Goal: Find specific page/section: Find specific page/section

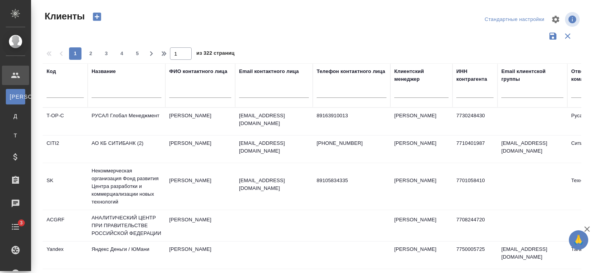
select select "RU"
click at [112, 93] on input "text" at bounding box center [127, 93] width 70 height 10
paste input "ГК Астра"
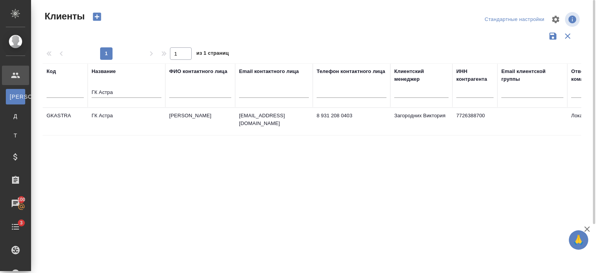
click at [124, 113] on td "ГК Астра" at bounding box center [127, 121] width 78 height 27
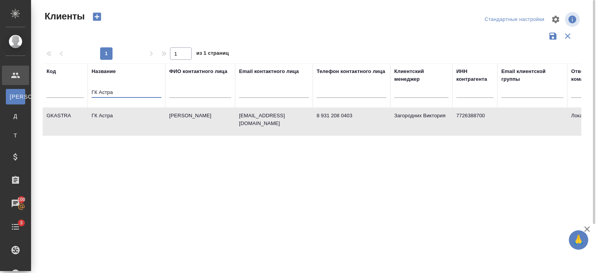
drag, startPoint x: 124, startPoint y: 93, endPoint x: 59, endPoint y: 105, distance: 66.0
click at [59, 105] on tr "Код Название ГК Астра ФИО контактного лица Email контактного лица Телефон конта…" at bounding box center [336, 85] width 587 height 44
paste input "латформа Сейлз Чейн"
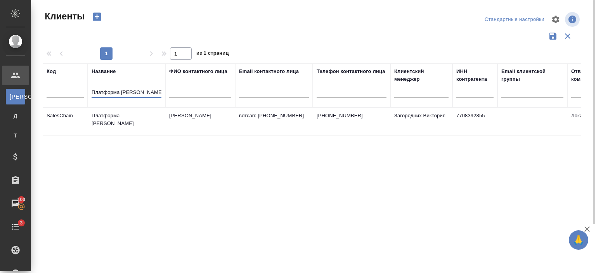
type input "Платформа [PERSON_NAME]"
click at [115, 117] on td "Платформа [PERSON_NAME]" at bounding box center [127, 121] width 78 height 27
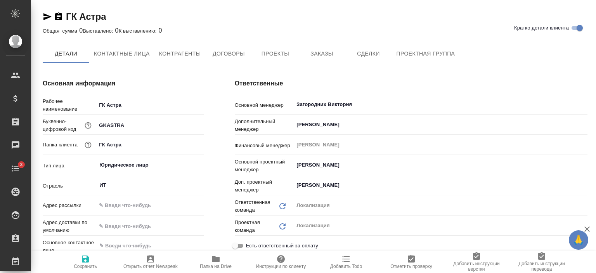
type textarea "x"
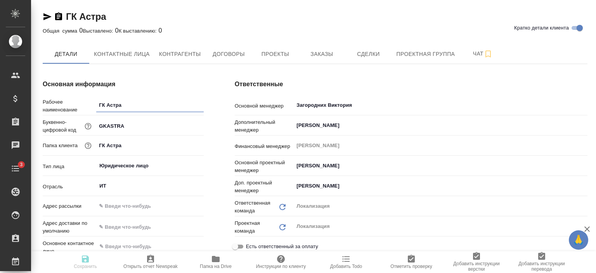
type textarea "x"
click at [325, 61] on button "Заказы" at bounding box center [322, 53] width 47 height 19
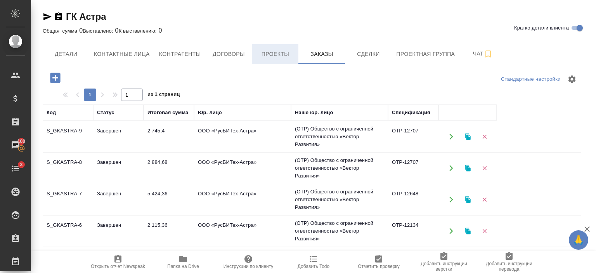
click at [272, 50] on span "Проекты" at bounding box center [275, 54] width 37 height 10
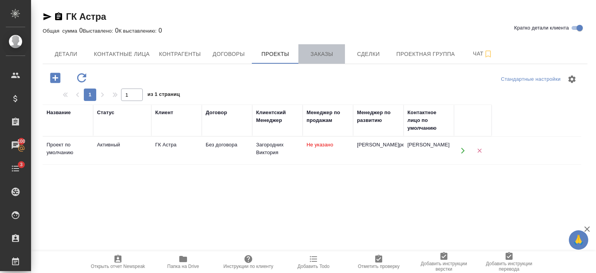
click at [325, 54] on span "Заказы" at bounding box center [321, 54] width 37 height 10
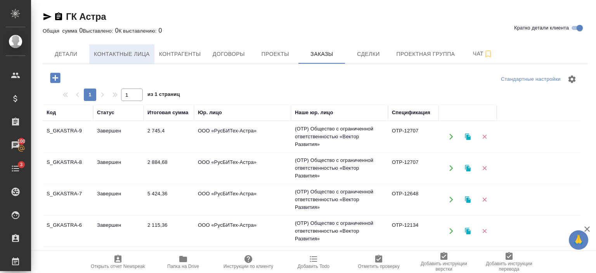
click at [132, 54] on span "Контактные лица" at bounding box center [122, 54] width 56 height 10
select select "RU"
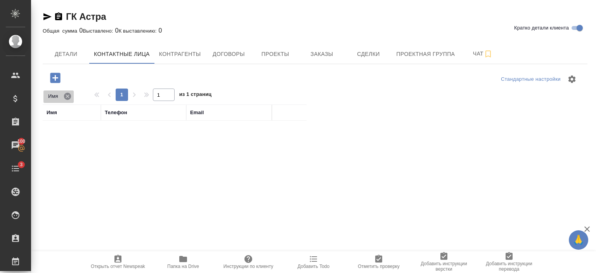
click at [67, 99] on icon at bounding box center [67, 95] width 7 height 7
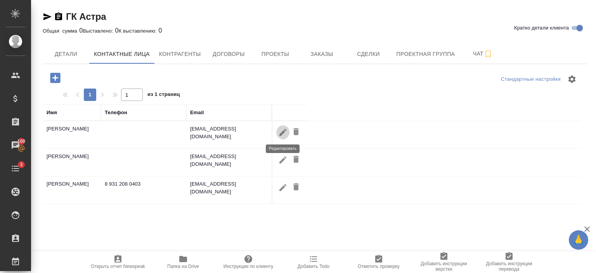
click at [281, 130] on icon "button" at bounding box center [282, 132] width 9 height 9
type input "Тимур"
type input "Родин"
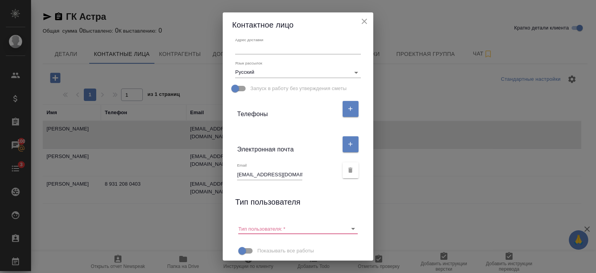
scroll to position [121, 0]
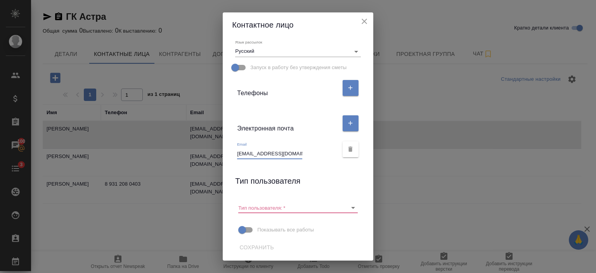
drag, startPoint x: 249, startPoint y: 153, endPoint x: 284, endPoint y: 156, distance: 35.1
click at [284, 156] on input "trodin@astralinux.ru" at bounding box center [269, 153] width 65 height 11
click at [369, 19] on icon "close" at bounding box center [364, 21] width 9 height 9
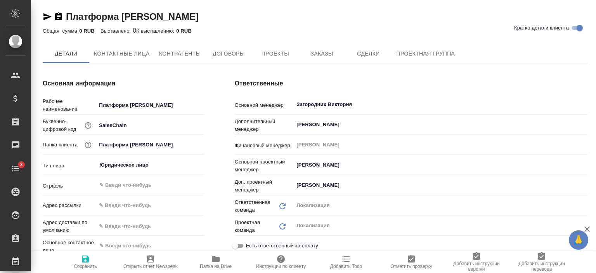
type input "ООО «Платформа Сейлз Чейн»"
type textarea "x"
type input "ООО «Платформа Сейлз Чейн»"
type textarea "x"
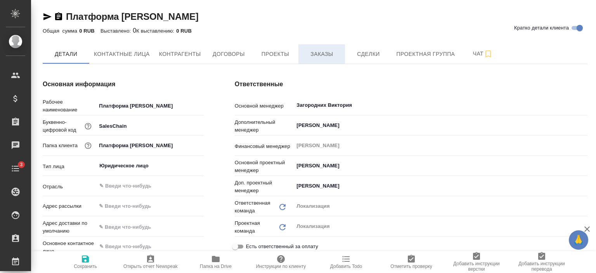
type textarea "x"
click at [320, 54] on span "Заказы" at bounding box center [321, 54] width 37 height 10
type input "ООО «Платформа Сейлз Чейн»"
type textarea "x"
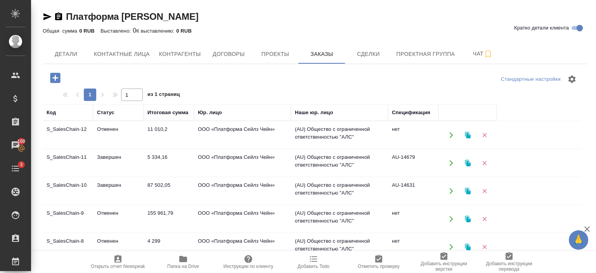
click at [256, 149] on td "ООО «Платформа Сейлз Чейн»" at bounding box center [242, 135] width 97 height 27
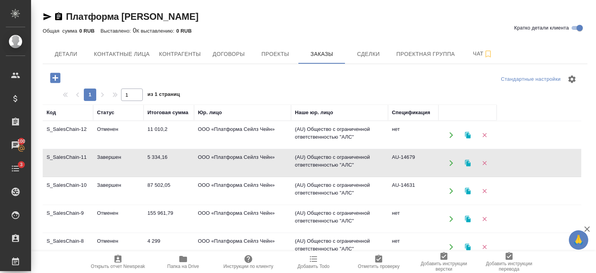
click at [256, 149] on td "ООО «Платформа Сейлз Чейн»" at bounding box center [242, 135] width 97 height 27
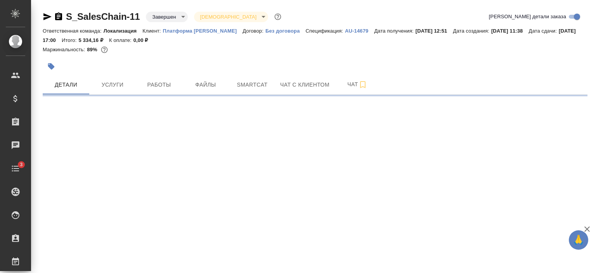
select select "RU"
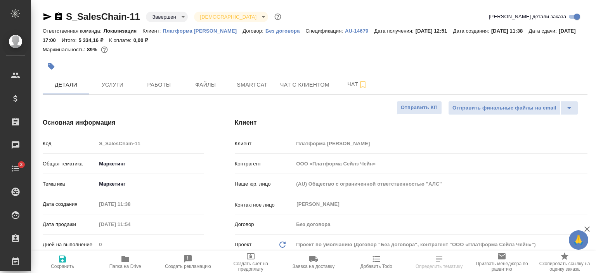
type textarea "x"
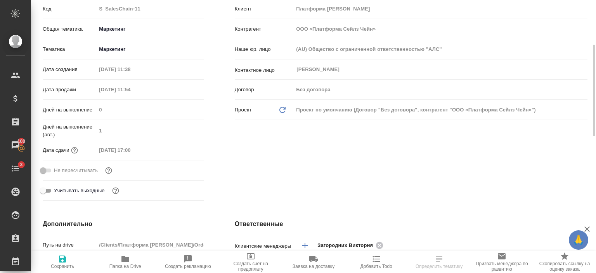
scroll to position [134, 0]
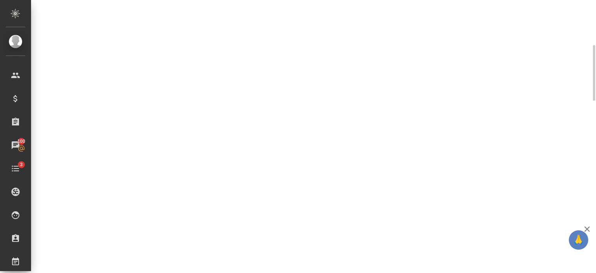
select select "RU"
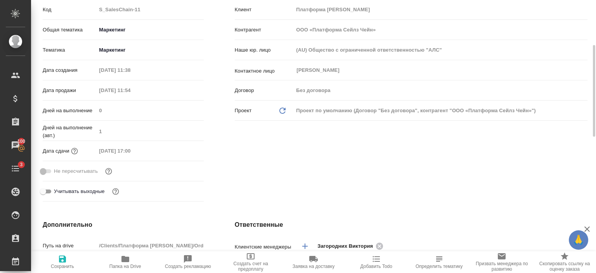
type textarea "x"
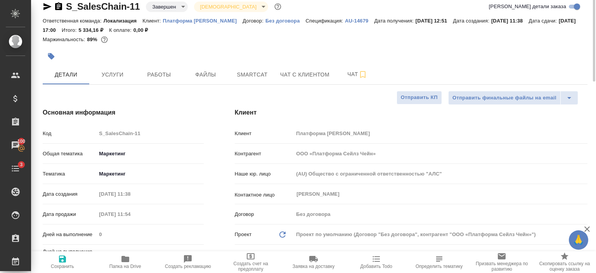
scroll to position [0, 0]
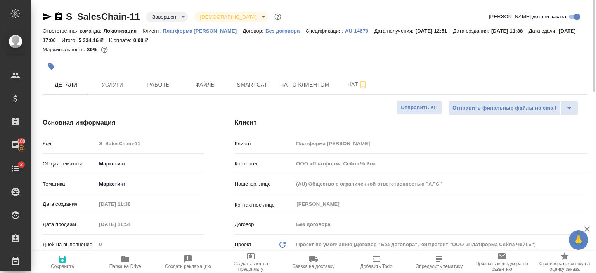
click at [200, 29] on p "Платформа [PERSON_NAME]" at bounding box center [203, 31] width 80 height 6
type input "ООО «Платформа Сейлз Чейн»"
type textarea "x"
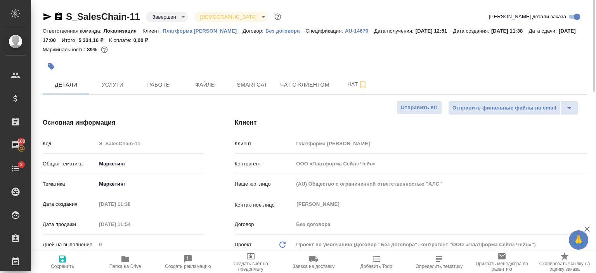
type input "ООО «Платформа Сейлз Чейн»"
type textarea "x"
type input "ООО «Платформа Сейлз Чейн»"
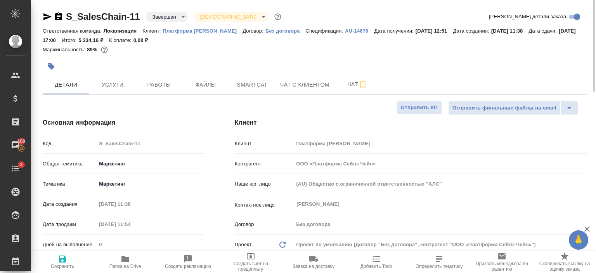
type textarea "x"
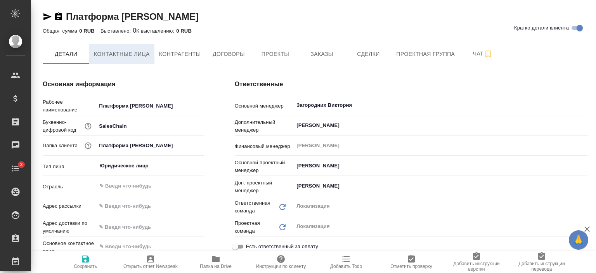
click at [130, 50] on span "Контактные лица" at bounding box center [122, 54] width 56 height 10
type input "ООО «Платформа Сейлз Чейн»"
select select "RU"
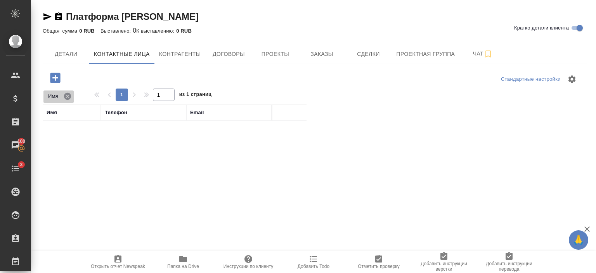
click at [70, 94] on icon at bounding box center [67, 95] width 7 height 7
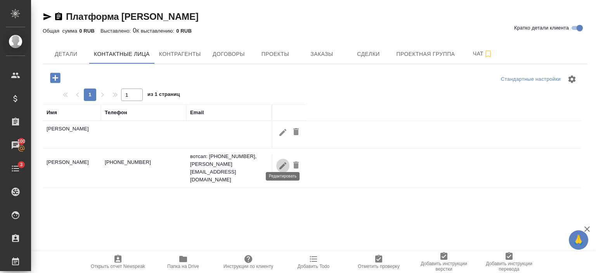
click at [281, 162] on icon "button" at bounding box center [283, 165] width 7 height 7
type input "[PERSON_NAME]"
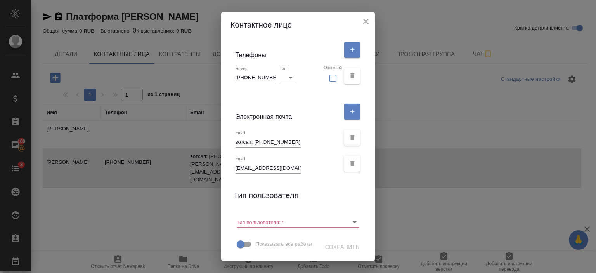
scroll to position [173, 0]
drag, startPoint x: 295, startPoint y: 152, endPoint x: 228, endPoint y: 157, distance: 67.8
click at [228, 157] on div "Имя [PERSON_NAME] Отчество Фамилия Коментарий x Адрес доставки x Язык рассылок …" at bounding box center [298, 148] width 154 height 223
